Goal: Browse casually

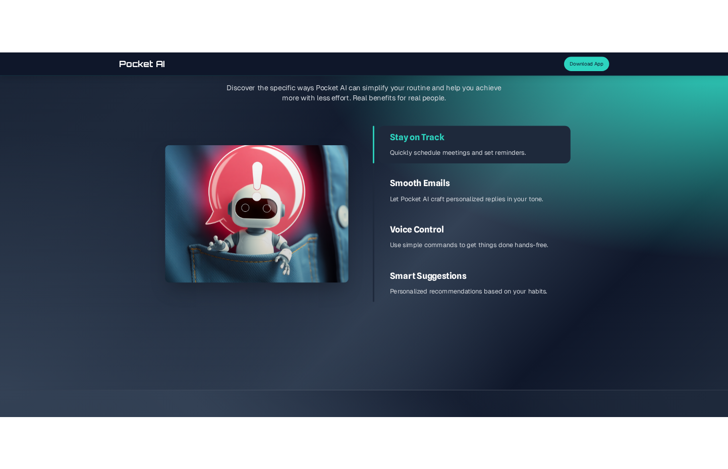
scroll to position [1513, 0]
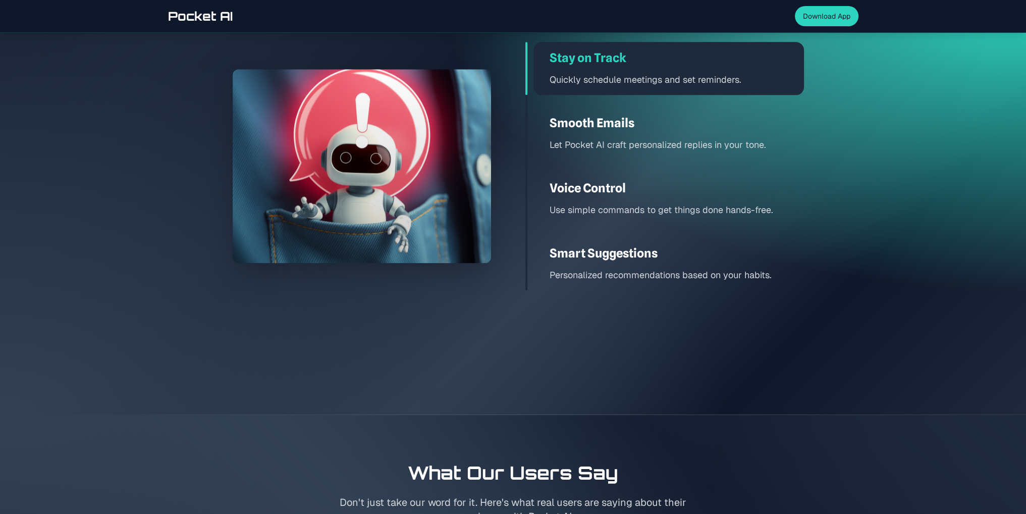
click at [578, 190] on h3 "Voice Control" at bounding box center [676, 188] width 254 height 16
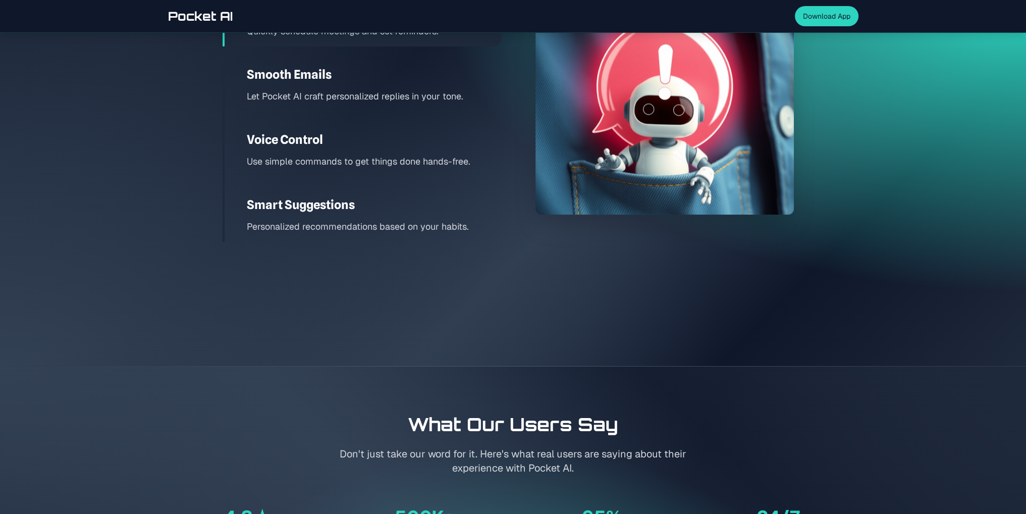
scroll to position [1564, 0]
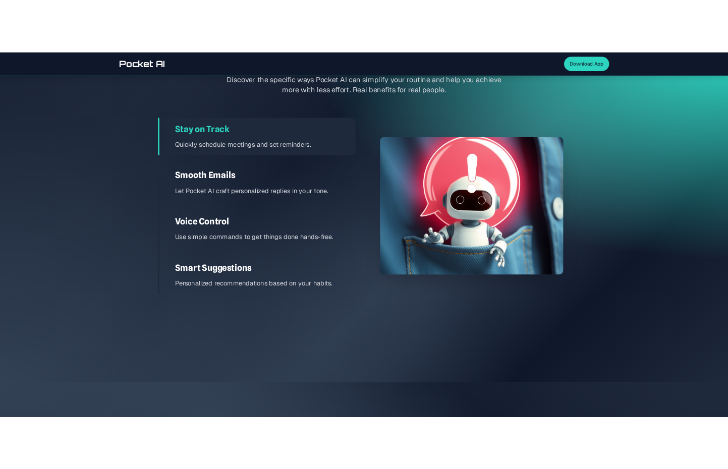
scroll to position [1513, 0]
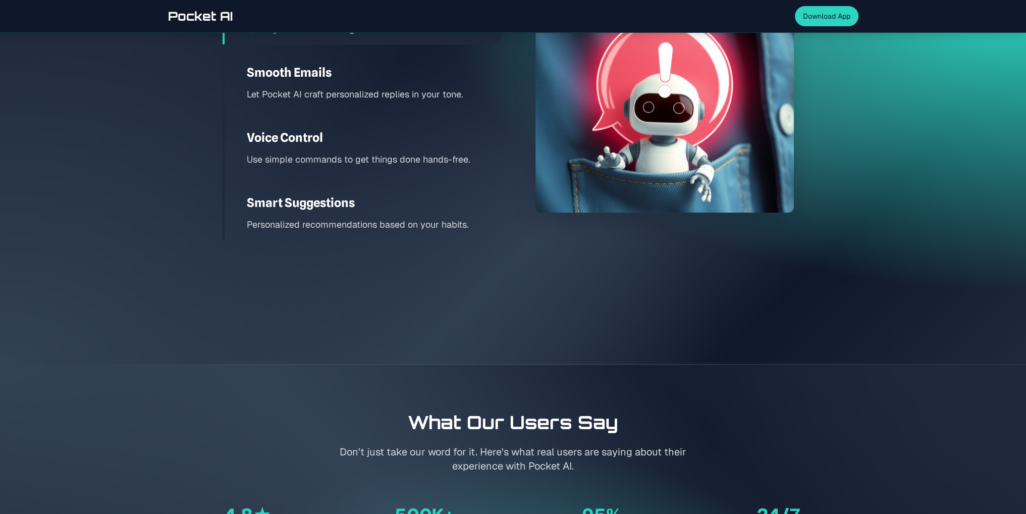
scroll to position [1463, 0]
